Goal: Check status: Check status

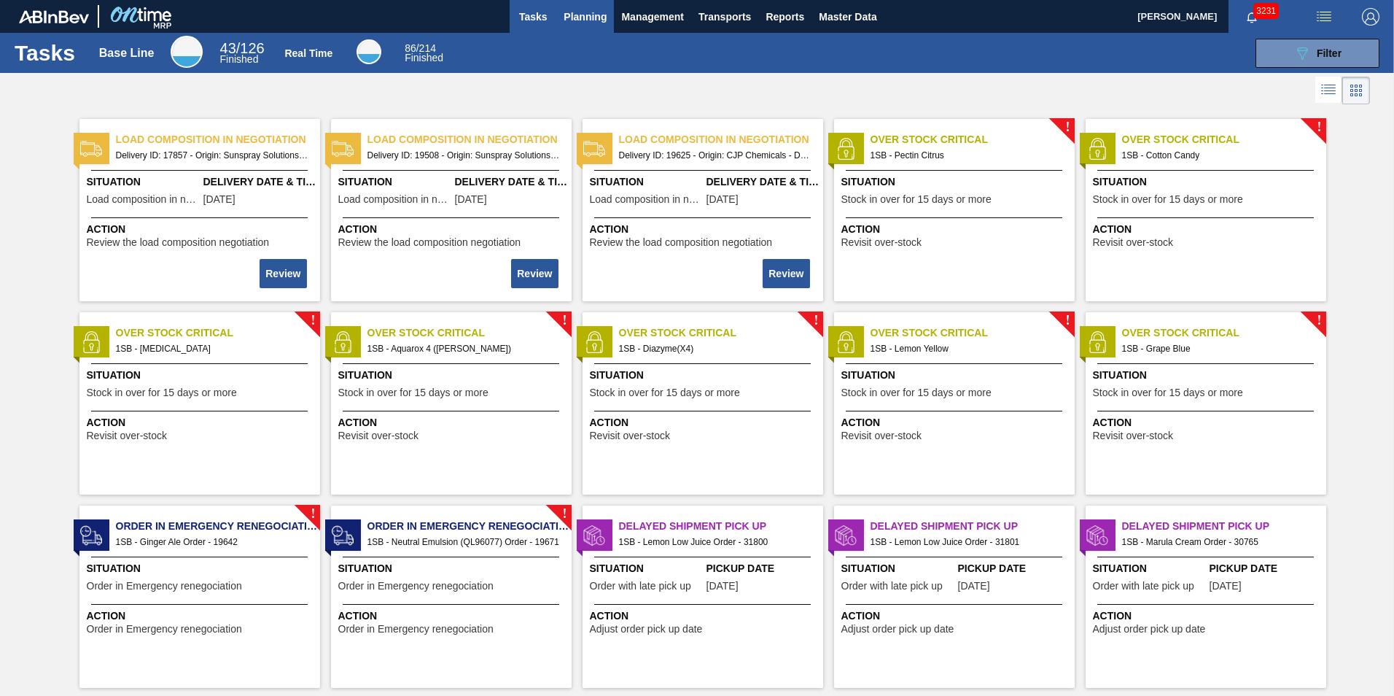
click at [596, 9] on span "Planning" at bounding box center [585, 16] width 43 height 17
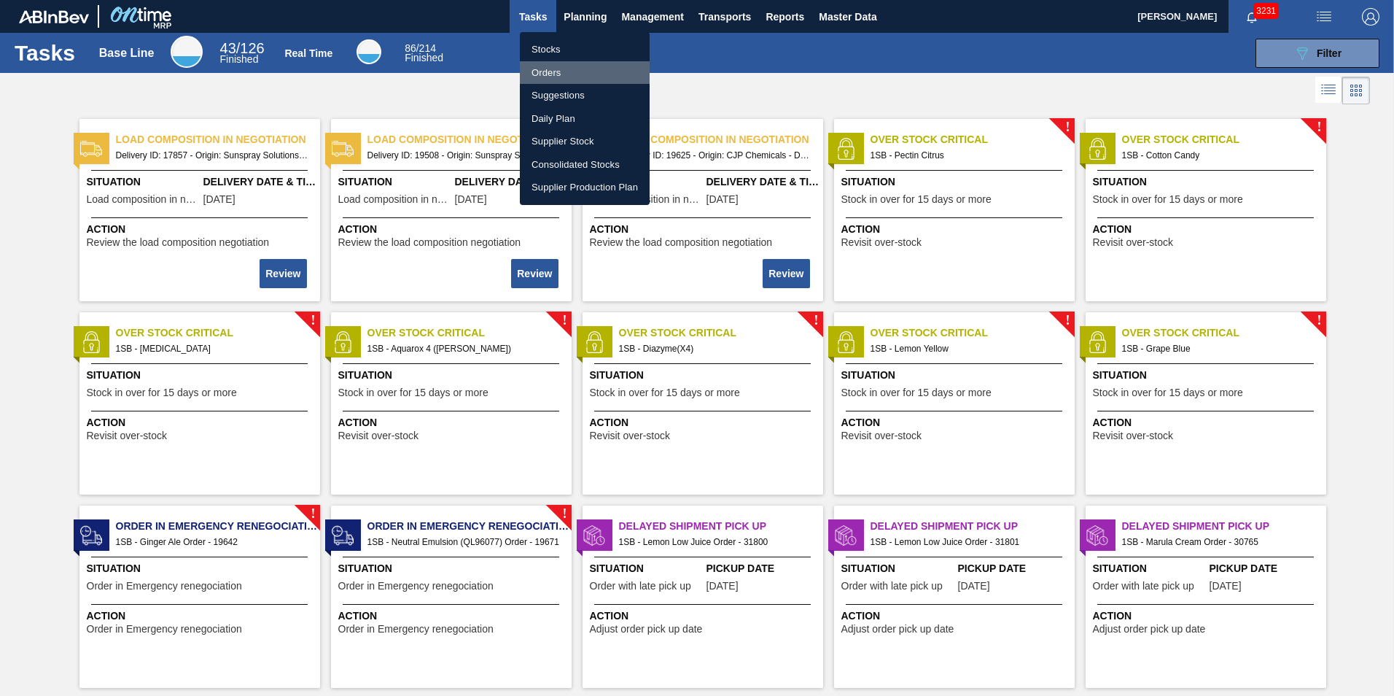
click at [575, 66] on li "Orders" at bounding box center [585, 72] width 130 height 23
click at [574, 43] on li "Stocks" at bounding box center [585, 49] width 130 height 23
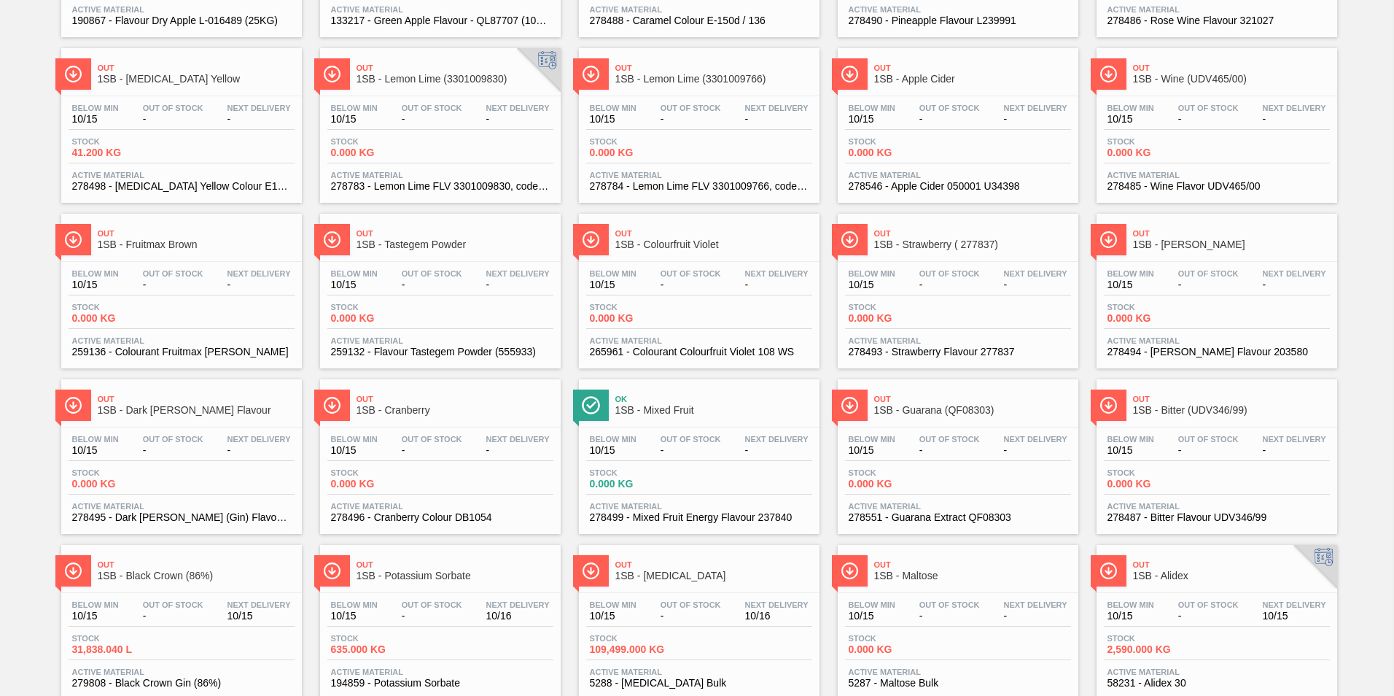
scroll to position [1094, 0]
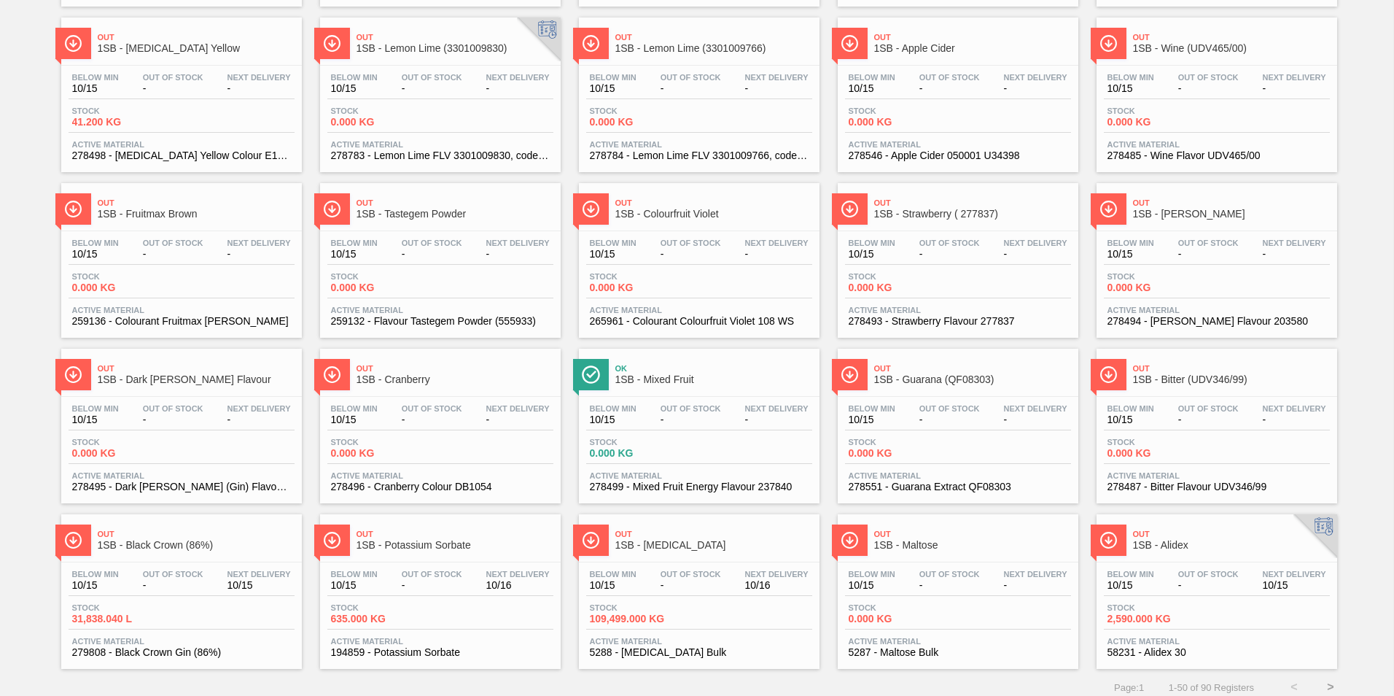
click at [1209, 563] on div "Below Min 10/15 Out Of Stock - Next Delivery 10/15 Stock 2,590.000 KG Active Ma…" at bounding box center [1217, 611] width 241 height 99
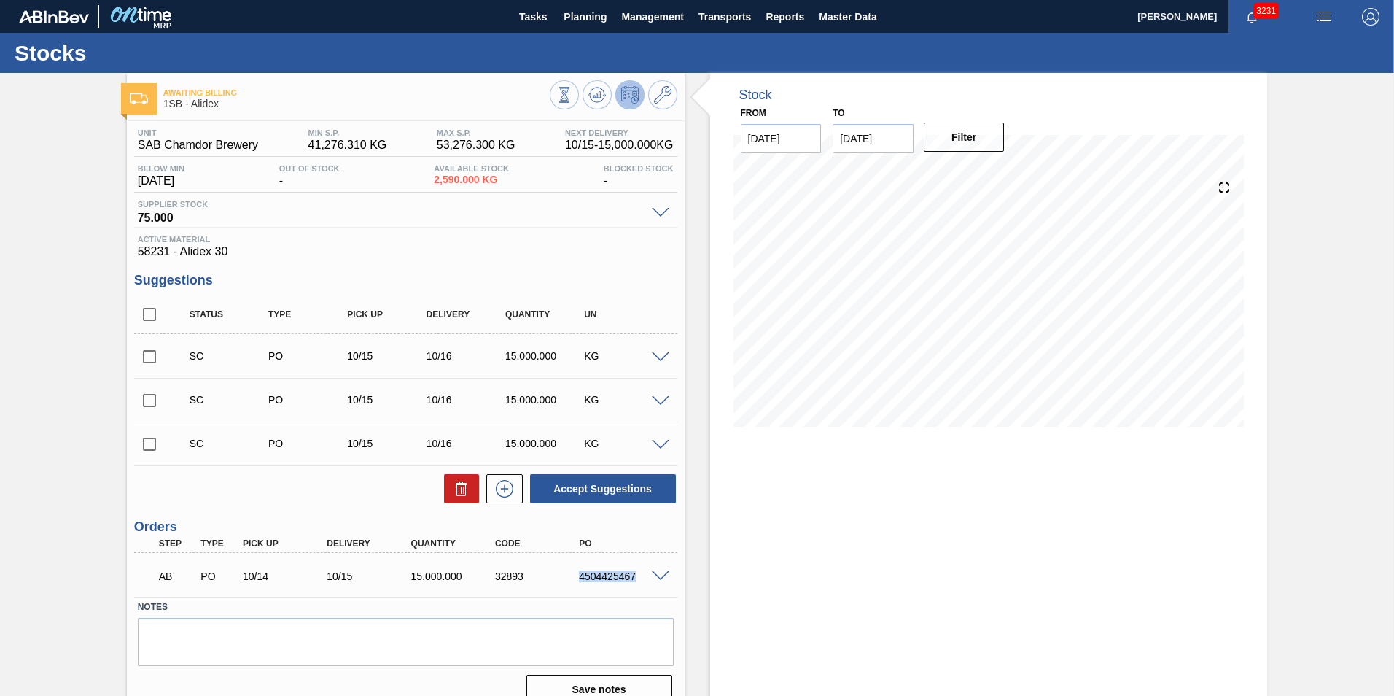
drag, startPoint x: 579, startPoint y: 576, endPoint x: 640, endPoint y: 580, distance: 61.4
click at [640, 580] on div "4504425467" at bounding box center [622, 576] width 94 height 12
copy div "4504425467"
